Goal: Obtain resource: Obtain resource

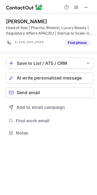
scroll to position [128, 97]
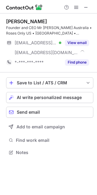
scroll to position [148, 97]
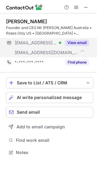
click at [77, 39] on div "View email" at bounding box center [75, 43] width 28 height 10
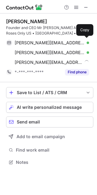
scroll to position [158, 97]
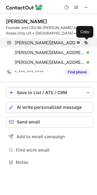
click at [87, 43] on span at bounding box center [86, 42] width 5 height 5
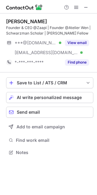
scroll to position [148, 97]
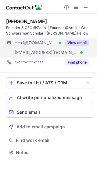
click at [81, 46] on div "View email" at bounding box center [75, 43] width 28 height 10
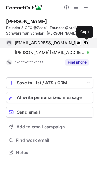
click at [88, 44] on span at bounding box center [86, 42] width 5 height 5
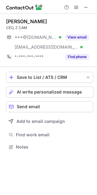
scroll to position [142, 97]
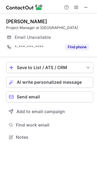
scroll to position [133, 97]
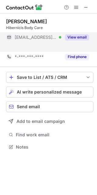
scroll to position [133, 97]
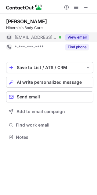
click at [77, 39] on button "View email" at bounding box center [77, 37] width 24 height 6
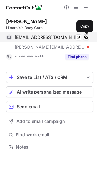
click at [85, 38] on span at bounding box center [86, 37] width 5 height 5
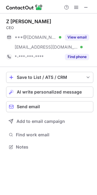
scroll to position [142, 97]
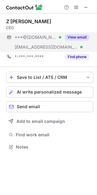
click at [80, 35] on button "View email" at bounding box center [77, 37] width 24 height 6
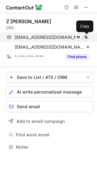
click at [87, 37] on span at bounding box center [86, 37] width 5 height 5
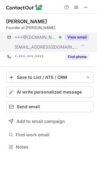
scroll to position [142, 97]
click at [79, 39] on button "View email" at bounding box center [77, 37] width 24 height 6
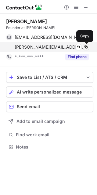
click at [86, 47] on span at bounding box center [86, 47] width 5 height 5
click at [85, 46] on span at bounding box center [86, 47] width 5 height 5
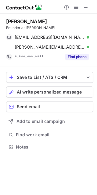
drag, startPoint x: 21, startPoint y: 21, endPoint x: 61, endPoint y: 21, distance: 39.9
click at [61, 21] on div "Oliver Micklewright" at bounding box center [49, 21] width 87 height 6
copy div "Micklewright"
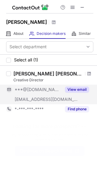
click at [86, 90] on button "View email" at bounding box center [77, 89] width 24 height 6
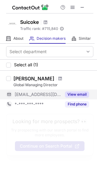
click at [79, 94] on button "View email" at bounding box center [77, 94] width 24 height 6
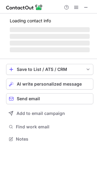
scroll to position [133, 97]
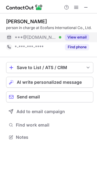
click at [81, 36] on button "View email" at bounding box center [77, 37] width 24 height 6
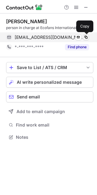
click at [86, 38] on span at bounding box center [86, 37] width 5 height 5
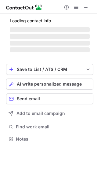
scroll to position [133, 97]
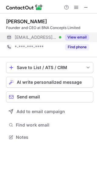
click at [77, 38] on button "View email" at bounding box center [77, 37] width 24 height 6
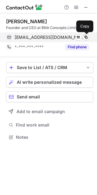
click at [86, 35] on span at bounding box center [86, 37] width 5 height 5
click at [84, 37] on span at bounding box center [86, 37] width 5 height 5
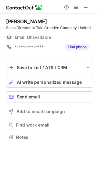
scroll to position [133, 97]
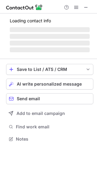
scroll to position [142, 97]
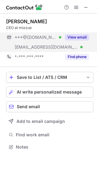
click at [78, 34] on button "View email" at bounding box center [77, 37] width 24 height 6
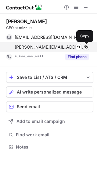
click at [87, 47] on span at bounding box center [86, 47] width 5 height 5
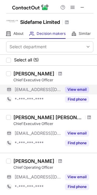
click at [78, 89] on button "View email" at bounding box center [77, 89] width 24 height 6
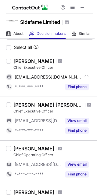
scroll to position [16, 0]
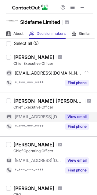
click at [77, 115] on button "View email" at bounding box center [77, 116] width 24 height 6
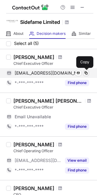
click at [84, 73] on span at bounding box center [86, 72] width 5 height 5
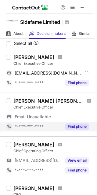
scroll to position [87, 0]
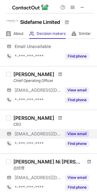
click at [79, 135] on button "View email" at bounding box center [77, 133] width 24 height 6
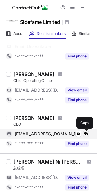
click at [87, 133] on span at bounding box center [86, 133] width 5 height 5
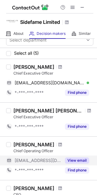
scroll to position [0, 0]
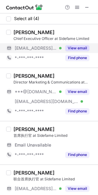
click at [76, 47] on button "View email" at bounding box center [77, 48] width 24 height 6
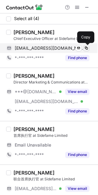
click at [87, 49] on span at bounding box center [86, 48] width 5 height 5
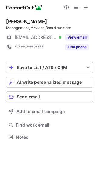
scroll to position [133, 97]
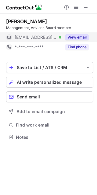
click at [83, 40] on button "View email" at bounding box center [77, 37] width 24 height 6
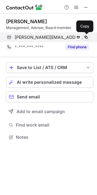
click at [87, 38] on span at bounding box center [86, 37] width 5 height 5
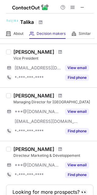
scroll to position [119, 0]
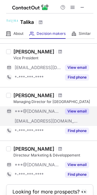
click at [78, 113] on button "View email" at bounding box center [77, 111] width 24 height 6
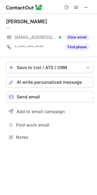
scroll to position [133, 97]
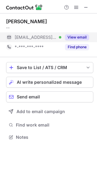
click at [81, 36] on button "View email" at bounding box center [77, 37] width 24 height 6
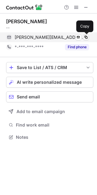
click at [86, 37] on span at bounding box center [86, 37] width 5 height 5
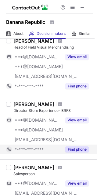
scroll to position [82, 0]
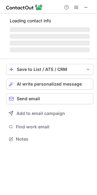
scroll to position [142, 97]
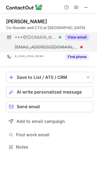
click at [78, 39] on button "View email" at bounding box center [77, 37] width 24 height 6
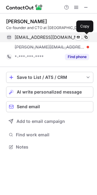
click at [85, 37] on span at bounding box center [86, 37] width 5 height 5
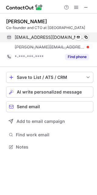
click at [86, 37] on span at bounding box center [86, 37] width 5 height 5
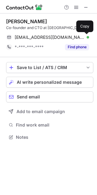
scroll to position [133, 97]
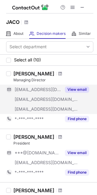
click at [75, 87] on button "View email" at bounding box center [77, 89] width 24 height 6
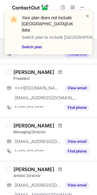
scroll to position [67, 0]
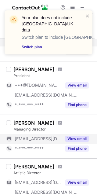
click at [73, 139] on button "View email" at bounding box center [77, 138] width 24 height 6
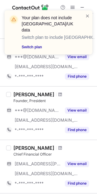
scroll to position [370, 0]
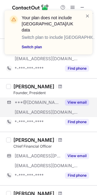
click at [73, 108] on div "***@gmail.com ***@jaco.digital View email" at bounding box center [49, 107] width 87 height 20
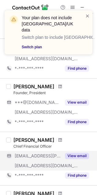
click at [73, 155] on button "View email" at bounding box center [77, 155] width 24 height 6
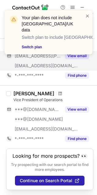
scroll to position [470, 0]
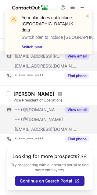
click at [75, 110] on button "View email" at bounding box center [77, 109] width 24 height 6
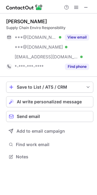
scroll to position [152, 97]
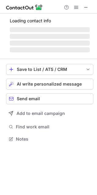
scroll to position [133, 97]
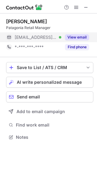
click at [84, 37] on button "View email" at bounding box center [77, 37] width 24 height 6
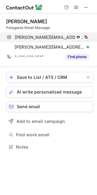
scroll to position [142, 97]
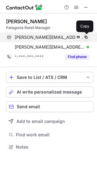
click at [88, 36] on span at bounding box center [86, 37] width 5 height 5
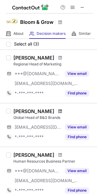
scroll to position [67, 0]
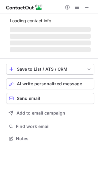
scroll to position [133, 98]
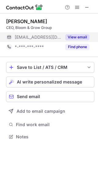
click at [73, 36] on button "View email" at bounding box center [77, 37] width 24 height 6
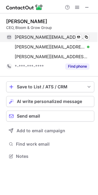
scroll to position [152, 98]
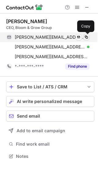
click at [87, 38] on span at bounding box center [86, 37] width 5 height 5
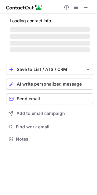
scroll to position [142, 97]
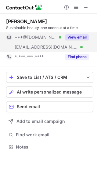
click at [83, 37] on button "View email" at bounding box center [77, 37] width 24 height 6
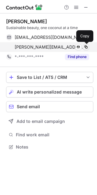
click at [87, 48] on span at bounding box center [86, 47] width 5 height 5
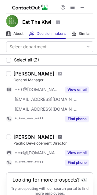
click at [58, 135] on span at bounding box center [60, 136] width 4 height 5
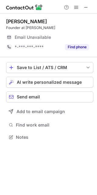
scroll to position [133, 97]
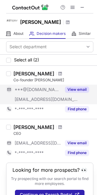
click at [80, 87] on button "View email" at bounding box center [77, 89] width 24 height 6
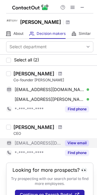
click at [79, 143] on button "View email" at bounding box center [77, 143] width 24 height 6
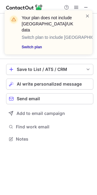
scroll to position [142, 97]
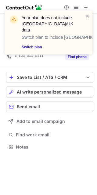
click at [89, 15] on span at bounding box center [87, 16] width 5 height 6
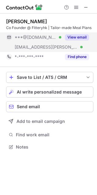
click at [84, 39] on button "View email" at bounding box center [77, 37] width 24 height 6
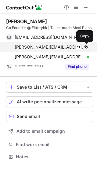
click at [88, 48] on button at bounding box center [86, 47] width 6 height 6
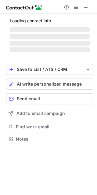
scroll to position [148, 97]
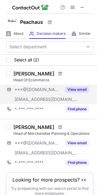
click at [76, 91] on button "View email" at bounding box center [77, 89] width 24 height 6
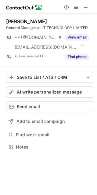
scroll to position [142, 97]
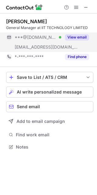
click at [77, 38] on button "View email" at bounding box center [77, 37] width 24 height 6
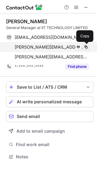
click at [85, 46] on span at bounding box center [86, 47] width 5 height 5
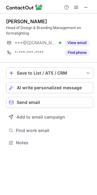
scroll to position [138, 97]
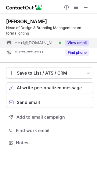
click at [80, 43] on button "View email" at bounding box center [77, 43] width 24 height 6
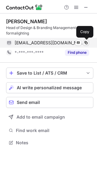
click at [86, 42] on span at bounding box center [86, 42] width 5 height 5
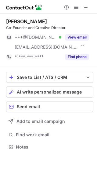
scroll to position [142, 97]
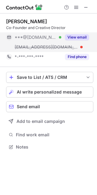
click at [77, 40] on button "View email" at bounding box center [77, 37] width 24 height 6
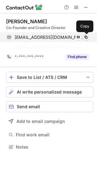
click at [88, 35] on span at bounding box center [86, 37] width 5 height 5
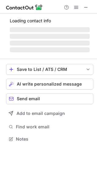
scroll to position [133, 97]
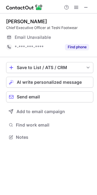
scroll to position [133, 97]
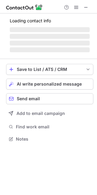
scroll to position [138, 97]
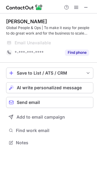
click at [13, 21] on div "Stefan Vasiljevic" at bounding box center [26, 21] width 41 height 6
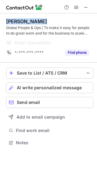
click at [13, 21] on div "Stefan Vasiljevic" at bounding box center [26, 21] width 41 height 6
copy div "Stefan Vasiljevic"
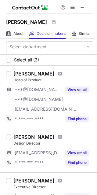
scroll to position [62, 0]
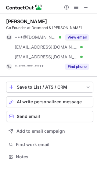
scroll to position [152, 97]
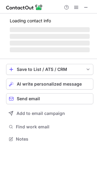
scroll to position [142, 97]
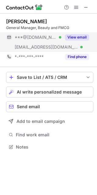
click at [80, 39] on button "View email" at bounding box center [77, 37] width 24 height 6
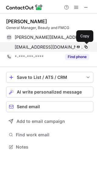
click at [85, 46] on span at bounding box center [86, 47] width 5 height 5
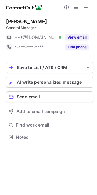
scroll to position [133, 97]
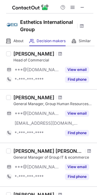
scroll to position [140, 0]
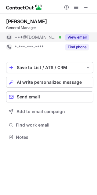
scroll to position [133, 97]
click at [79, 36] on button "View email" at bounding box center [77, 37] width 24 height 6
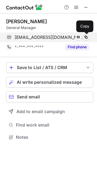
click at [86, 37] on span at bounding box center [86, 37] width 5 height 5
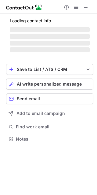
scroll to position [138, 97]
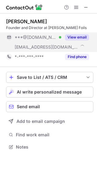
click at [83, 38] on button "View email" at bounding box center [77, 37] width 24 height 6
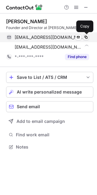
click at [88, 37] on span at bounding box center [86, 37] width 5 height 5
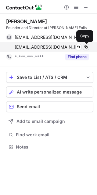
click at [87, 47] on span at bounding box center [86, 47] width 5 height 5
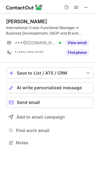
scroll to position [138, 97]
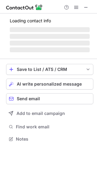
scroll to position [142, 97]
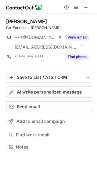
scroll to position [142, 97]
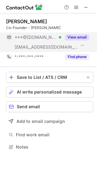
click at [82, 35] on button "View email" at bounding box center [77, 37] width 24 height 6
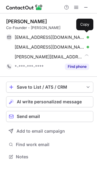
scroll to position [152, 97]
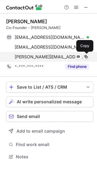
click at [88, 56] on span at bounding box center [86, 56] width 5 height 5
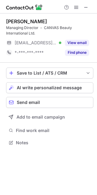
scroll to position [138, 97]
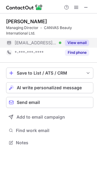
click at [81, 39] on div "View email" at bounding box center [75, 43] width 28 height 10
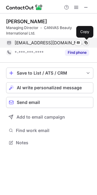
click at [88, 44] on span at bounding box center [86, 42] width 5 height 5
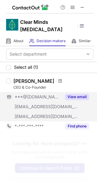
click at [77, 94] on button "View email" at bounding box center [77, 97] width 24 height 6
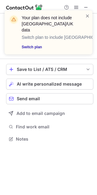
scroll to position [134, 97]
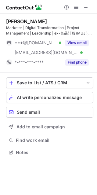
scroll to position [148, 97]
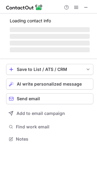
scroll to position [137, 97]
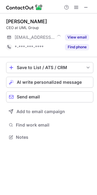
scroll to position [133, 97]
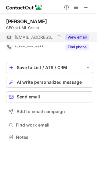
click at [84, 38] on button "View email" at bounding box center [77, 37] width 24 height 6
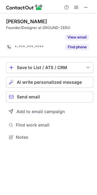
scroll to position [123, 97]
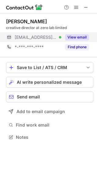
scroll to position [133, 97]
click at [84, 38] on button "View email" at bounding box center [77, 37] width 24 height 6
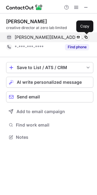
click at [88, 36] on span at bounding box center [86, 37] width 5 height 5
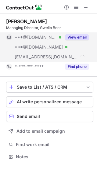
scroll to position [152, 97]
click at [83, 36] on button "View email" at bounding box center [77, 37] width 24 height 6
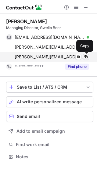
click at [88, 55] on span at bounding box center [86, 56] width 5 height 5
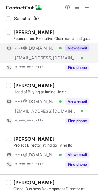
click at [81, 45] on button "View email" at bounding box center [77, 48] width 24 height 6
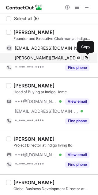
click at [88, 59] on span at bounding box center [86, 57] width 5 height 5
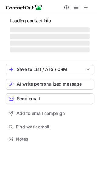
scroll to position [148, 97]
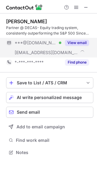
click at [82, 45] on button "View email" at bounding box center [77, 43] width 24 height 6
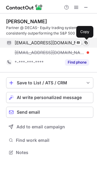
click at [87, 43] on span at bounding box center [86, 42] width 5 height 5
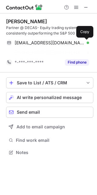
scroll to position [138, 97]
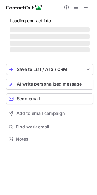
scroll to position [133, 97]
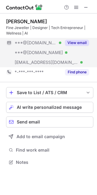
click at [77, 45] on button "View email" at bounding box center [77, 43] width 24 height 6
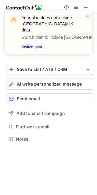
scroll to position [133, 97]
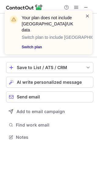
click at [88, 16] on span at bounding box center [87, 16] width 5 height 6
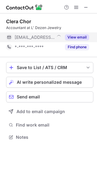
click at [78, 40] on button "View email" at bounding box center [77, 37] width 24 height 6
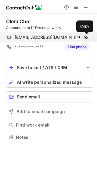
click at [87, 38] on span at bounding box center [86, 37] width 5 height 5
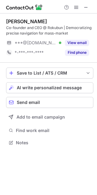
scroll to position [138, 97]
